Goal: Task Accomplishment & Management: Use online tool/utility

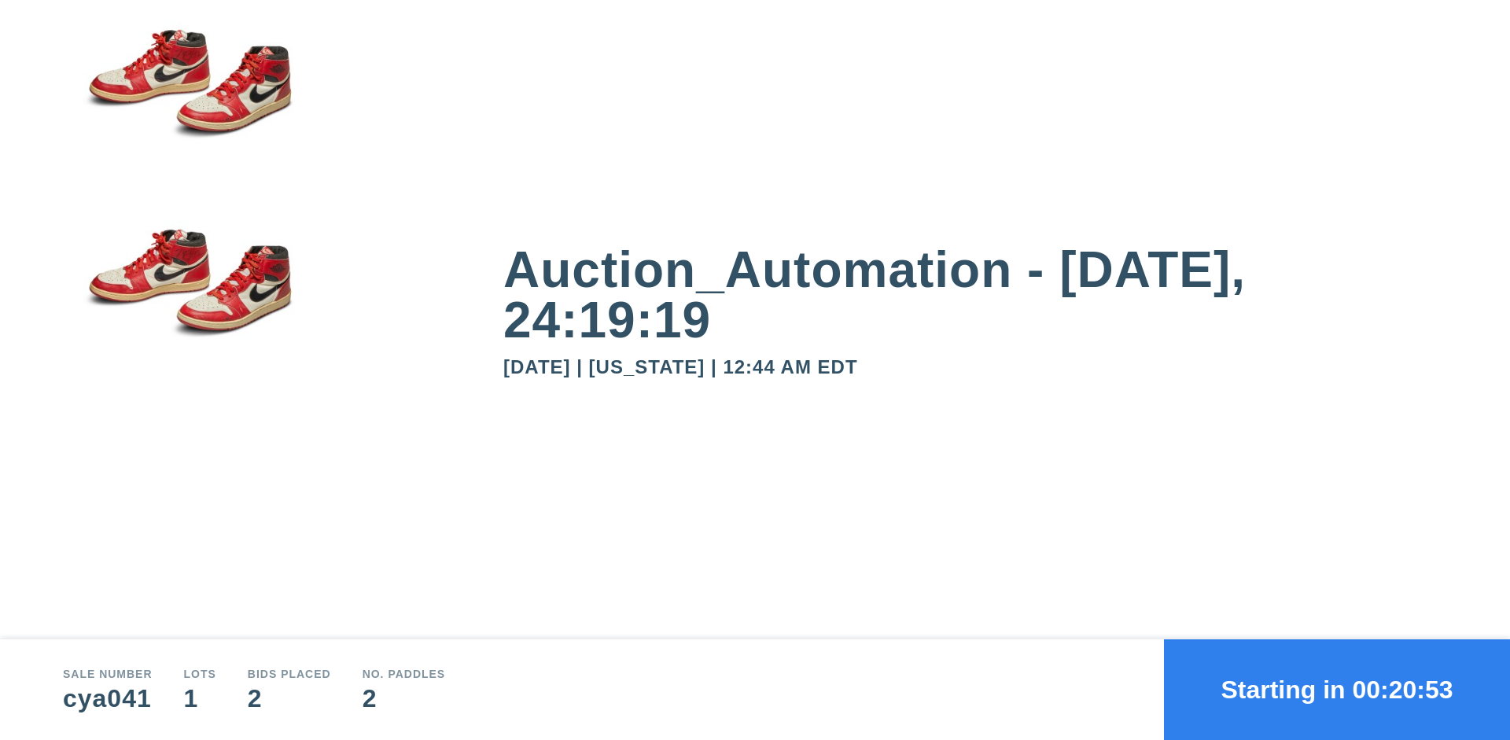
click at [1337, 690] on button "Starting in 00:20:53" at bounding box center [1337, 689] width 346 height 101
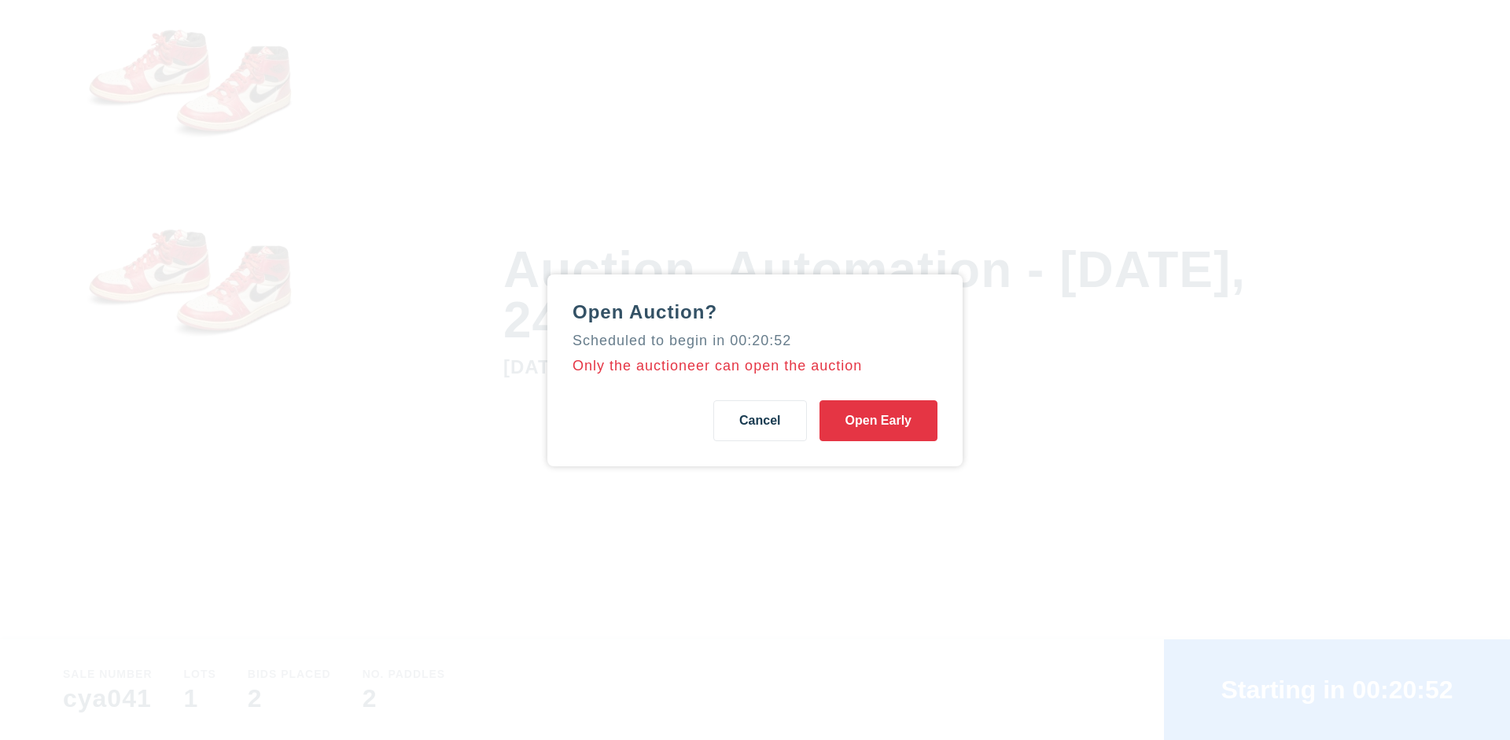
click at [878, 420] on button "Open Early" at bounding box center [878, 420] width 118 height 41
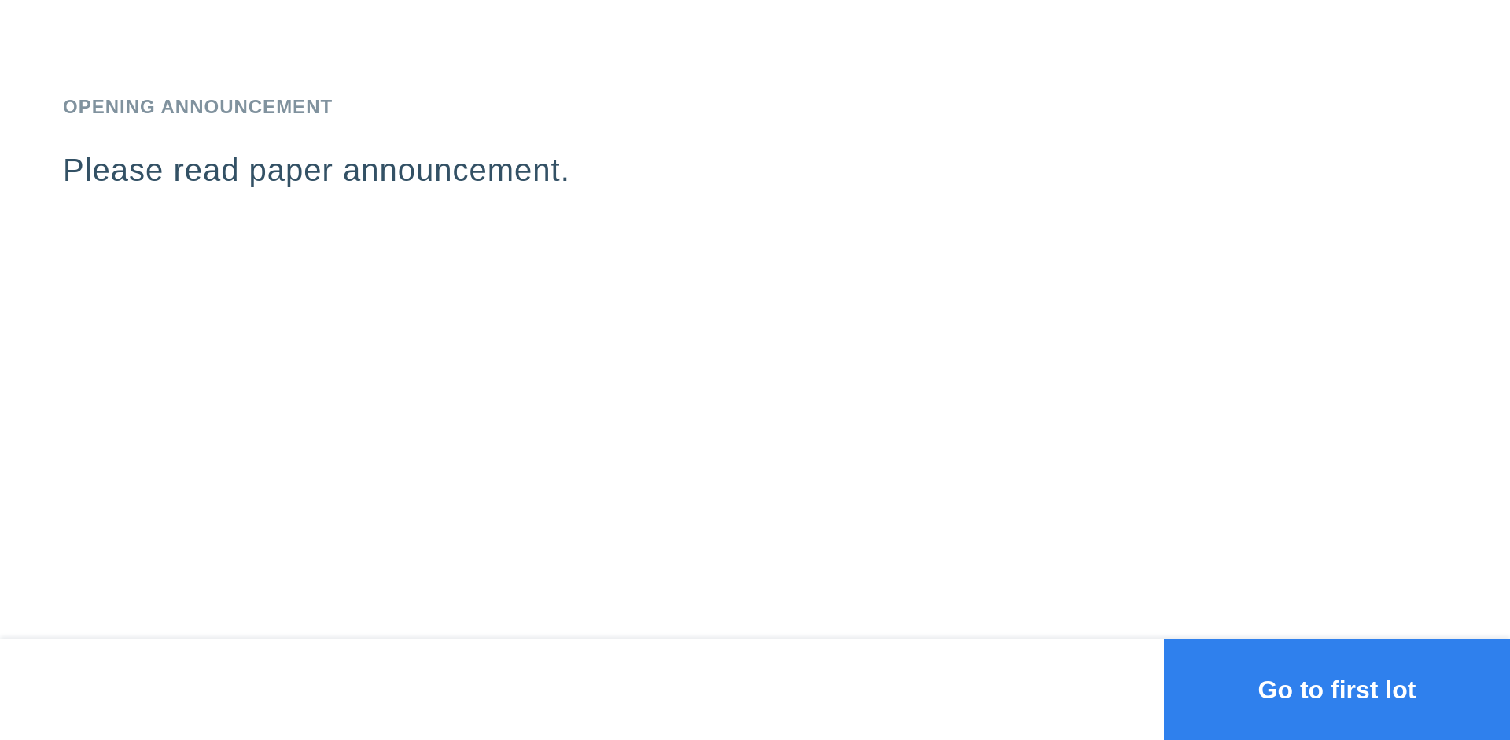
click at [1337, 690] on button "Go to first lot" at bounding box center [1337, 689] width 346 height 101
